Goal: Task Accomplishment & Management: Manage account settings

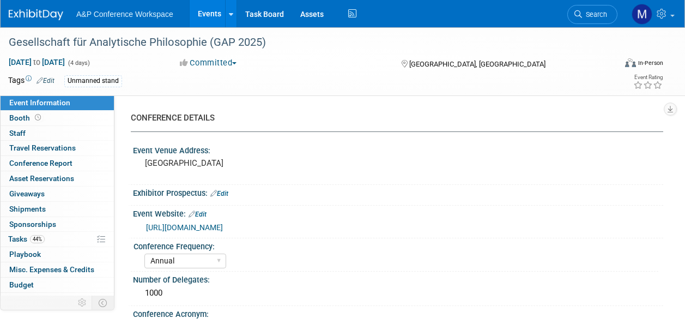
select select "Annual"
select select "Level 3"
select select "Unmanned Display"
select select "Philosophy"
select select "Bloomsbury Academic"
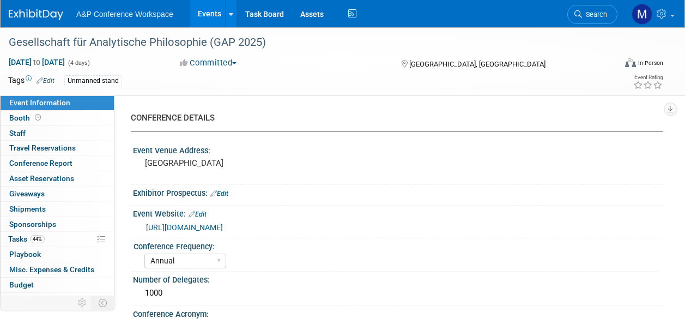
select select "Matt Hambridge"
select select "Emma Chonofsky"
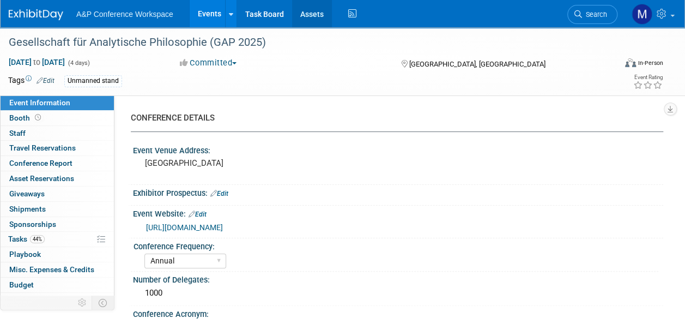
click at [307, 10] on link "Assets" at bounding box center [312, 13] width 40 height 27
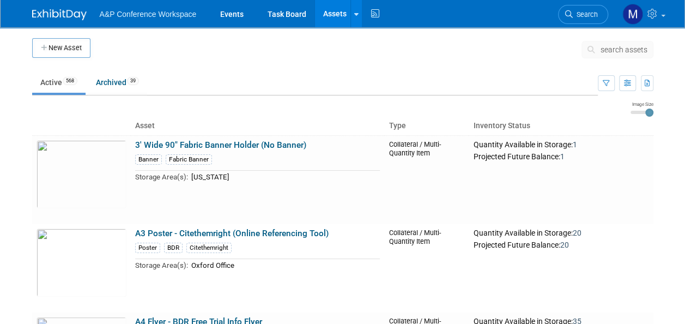
click at [628, 48] on span "search assets" at bounding box center [624, 49] width 47 height 9
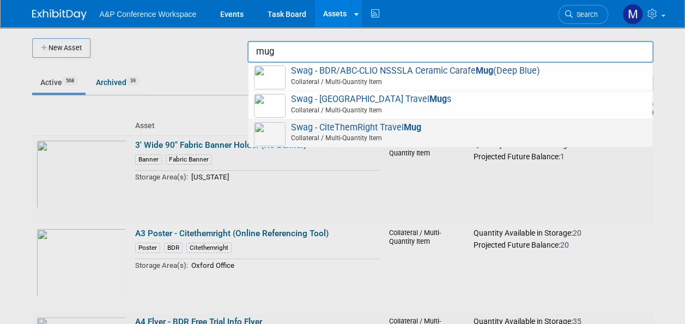
click at [397, 129] on span "Swag - CiteThemRight Travel Mug Collateral / Multi-Quantity Item" at bounding box center [450, 133] width 393 height 22
type input "Swag - CiteThemRight Travel Mug"
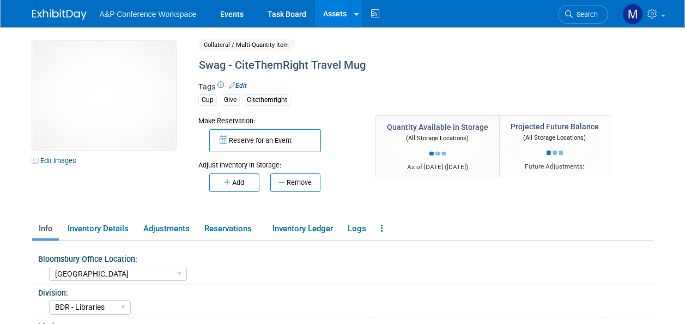
select select "[GEOGRAPHIC_DATA]"
select select "BDR - Libraries"
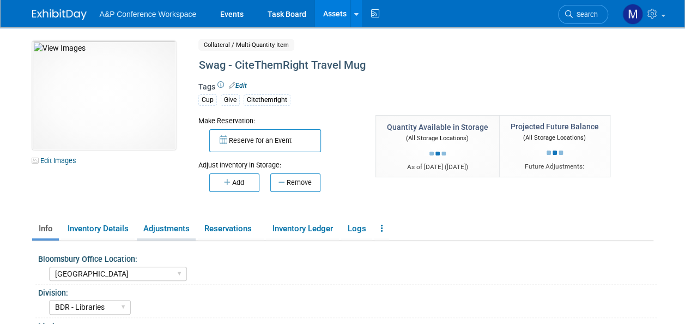
click at [167, 226] on link "Adjustments" at bounding box center [166, 228] width 59 height 19
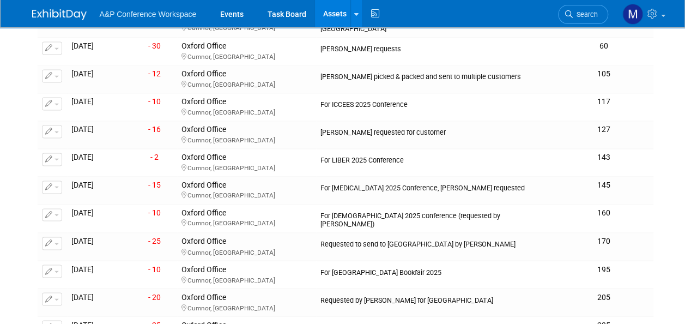
scroll to position [948, 0]
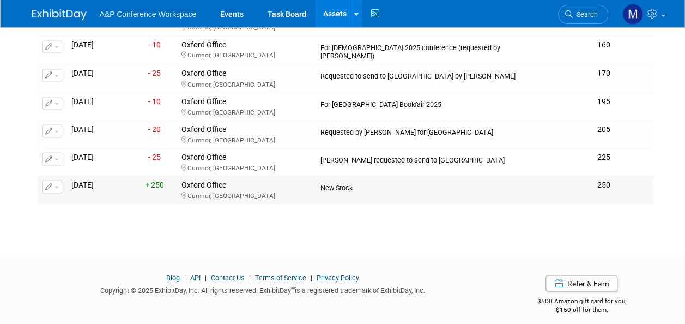
drag, startPoint x: 71, startPoint y: 132, endPoint x: 615, endPoint y: 182, distance: 546.1
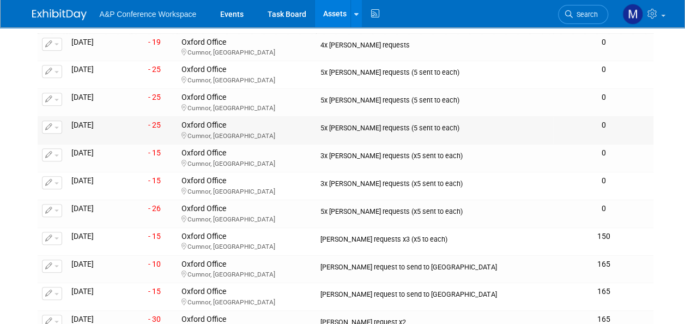
scroll to position [240, 0]
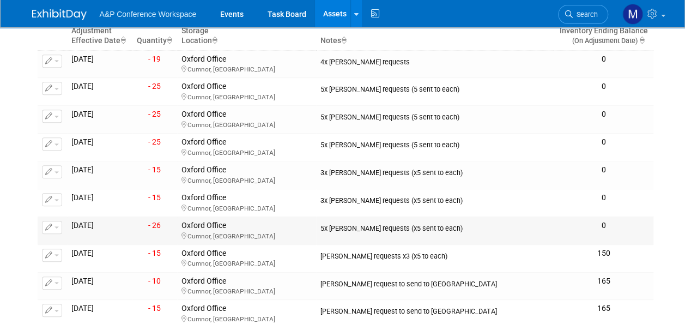
click at [169, 225] on td "-26 - 26" at bounding box center [154, 230] width 45 height 28
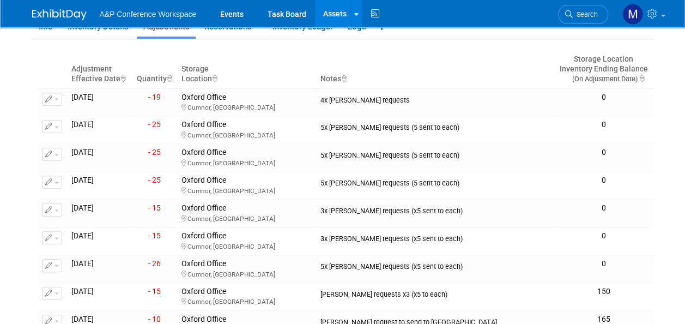
scroll to position [143, 0]
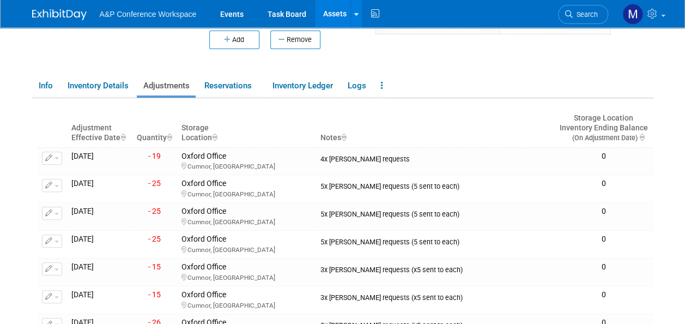
drag, startPoint x: 623, startPoint y: 280, endPoint x: 78, endPoint y: 101, distance: 573.5
drag, startPoint x: 78, startPoint y: 101, endPoint x: 90, endPoint y: 130, distance: 30.6
copy table "Adjustment Effective Date Quantity Storage Location Notes Storage Location Inve…"
click at [51, 86] on link "Info" at bounding box center [45, 85] width 27 height 19
